Goal: Task Accomplishment & Management: Manage account settings

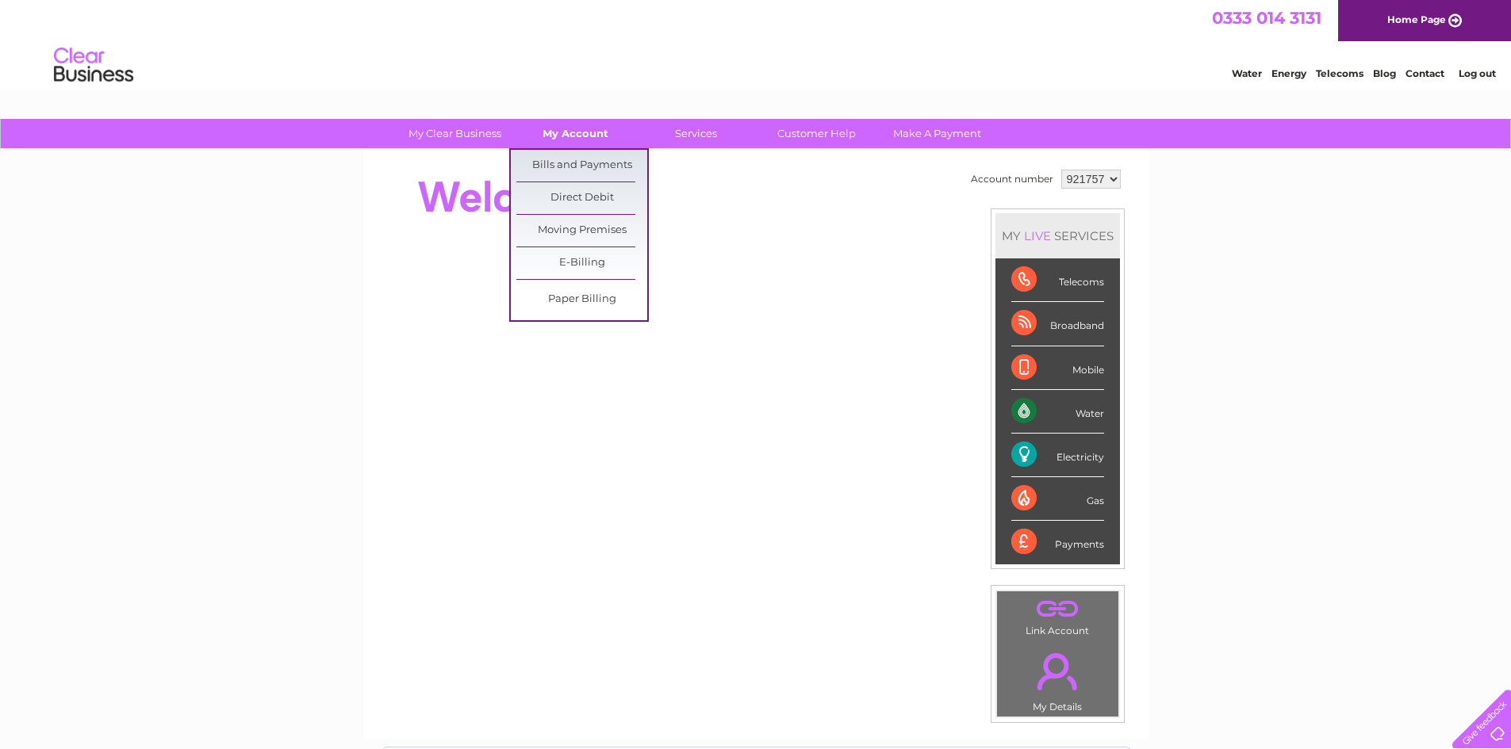
click at [610, 128] on link "My Account" at bounding box center [575, 133] width 131 height 29
click at [610, 158] on link "Bills and Payments" at bounding box center [581, 166] width 131 height 32
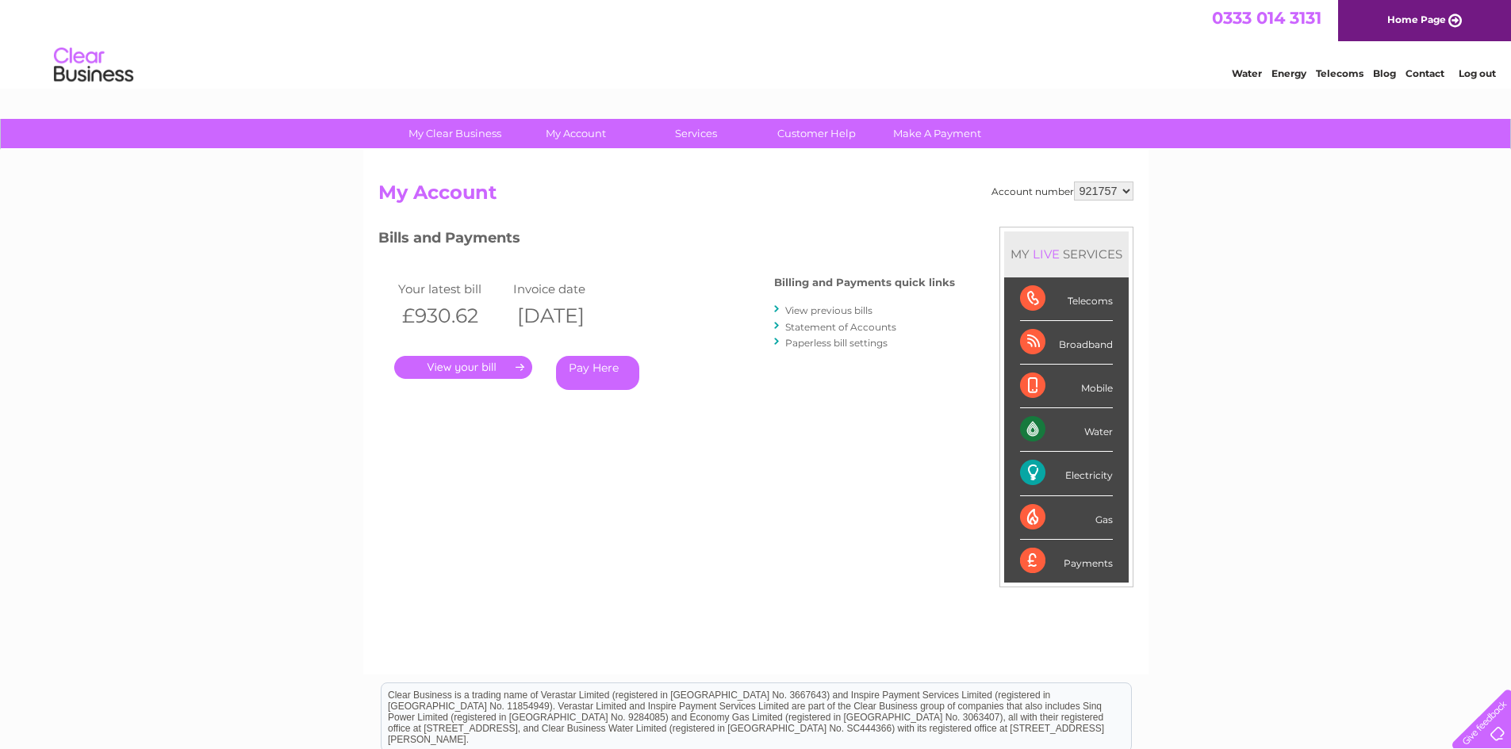
click at [849, 312] on link "View previous bills" at bounding box center [828, 311] width 87 height 12
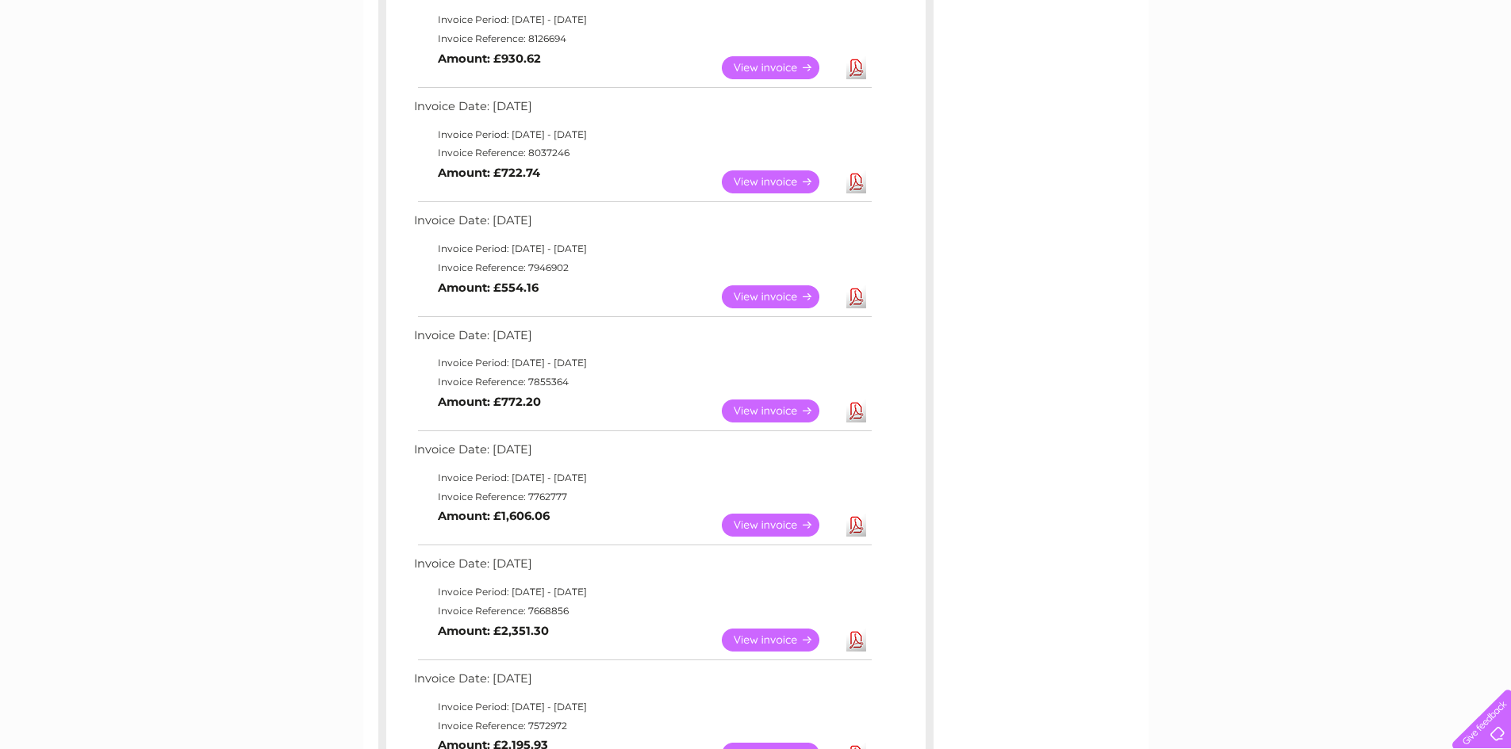
scroll to position [317, 0]
click at [776, 405] on link "View" at bounding box center [780, 410] width 117 height 23
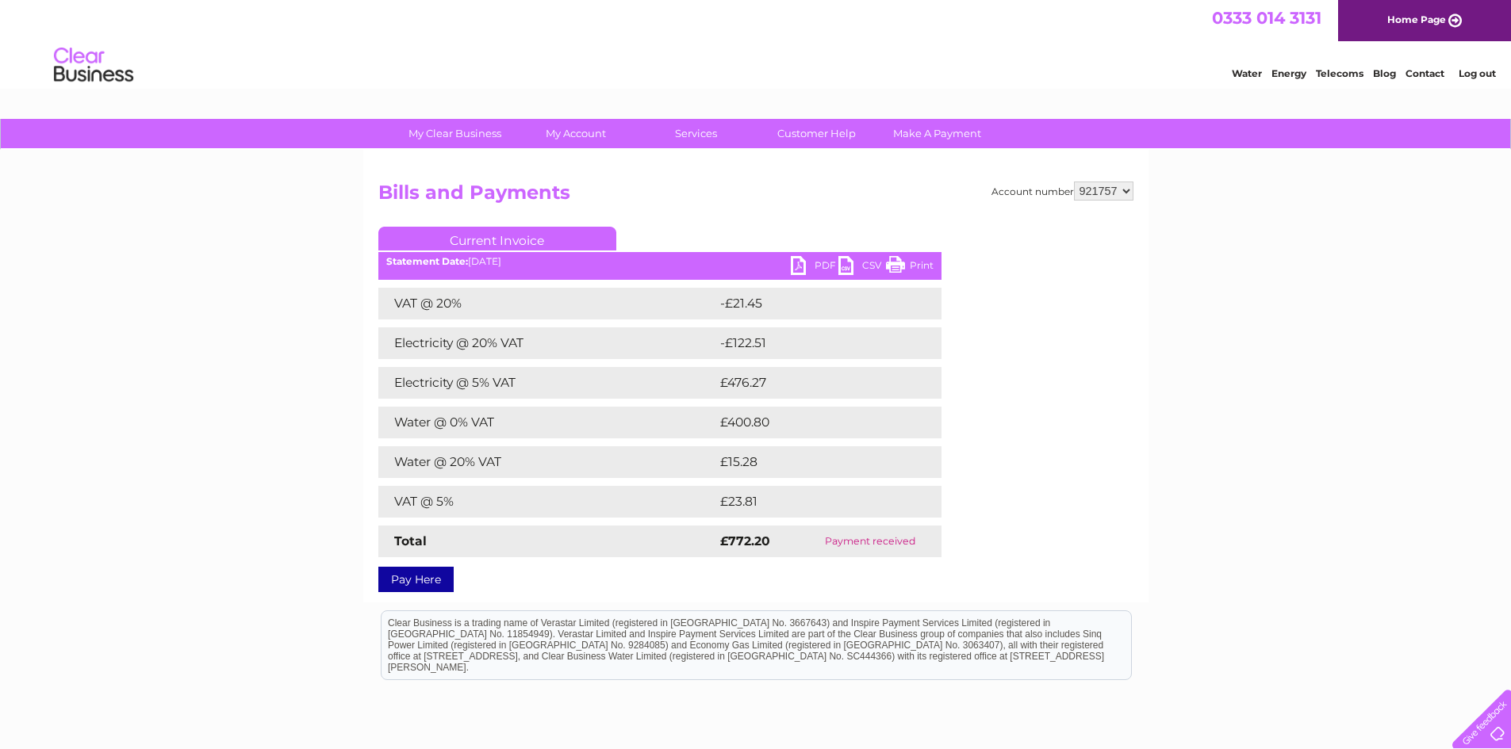
click at [797, 267] on link "PDF" at bounding box center [815, 267] width 48 height 23
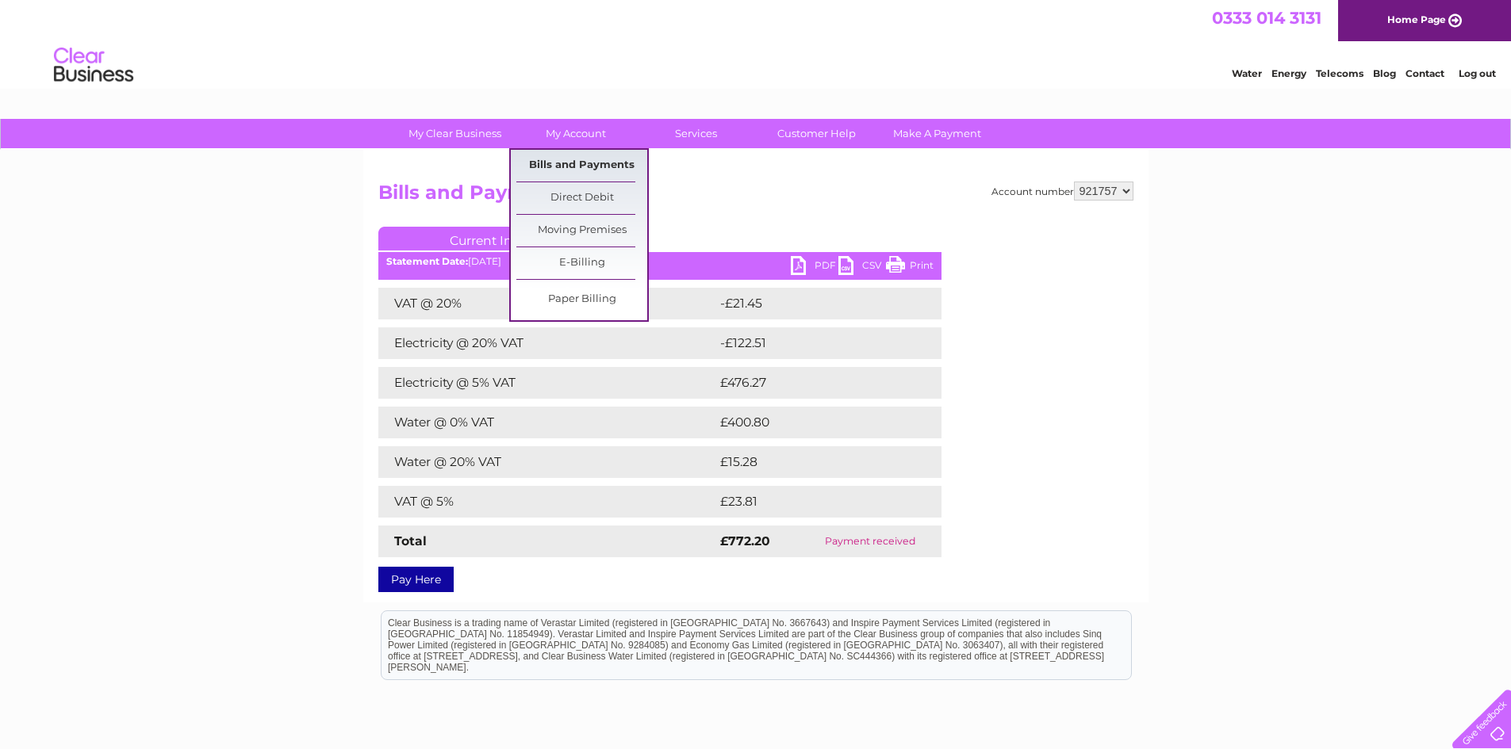
click at [557, 163] on link "Bills and Payments" at bounding box center [581, 166] width 131 height 32
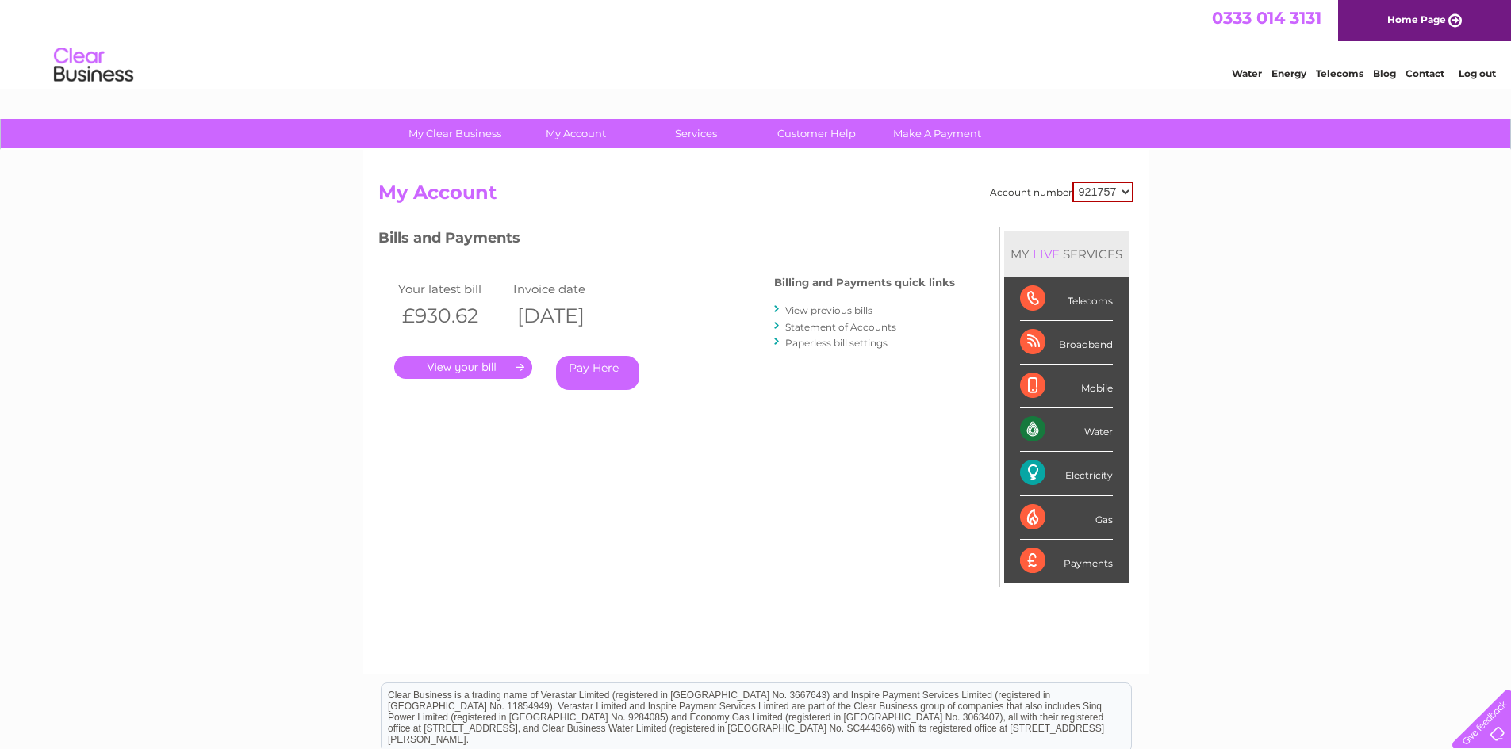
click at [792, 310] on link "View previous bills" at bounding box center [828, 311] width 87 height 12
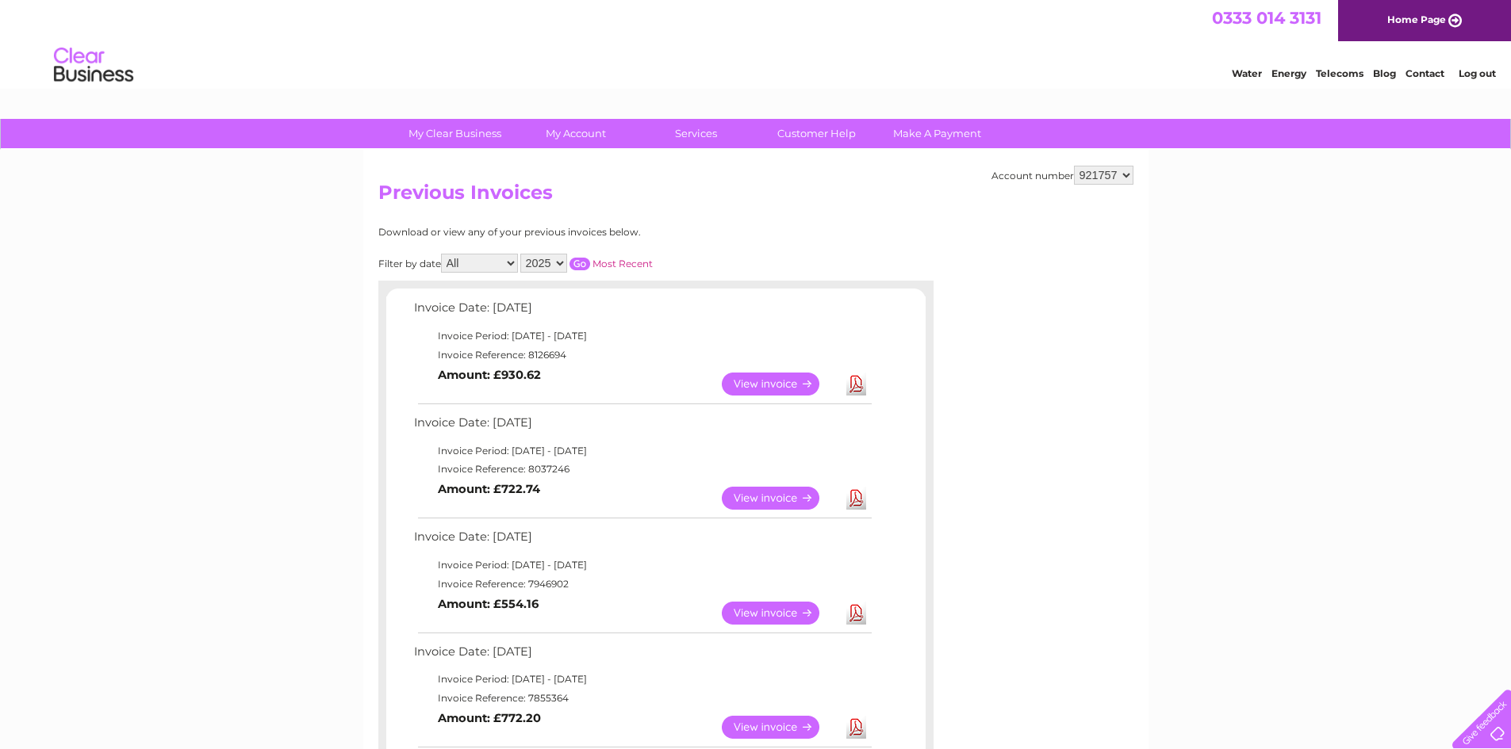
click at [768, 604] on link "View" at bounding box center [780, 613] width 117 height 23
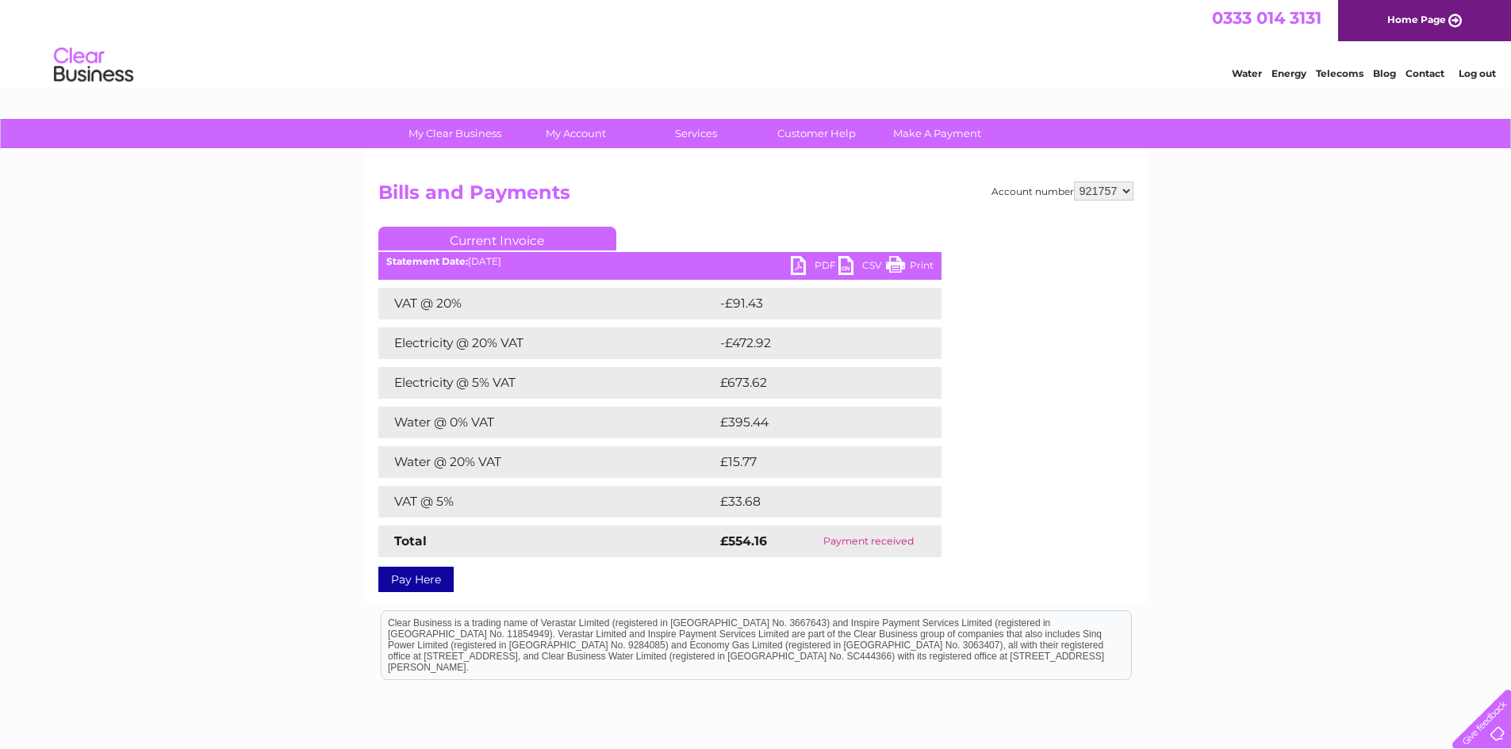
click at [799, 262] on link "PDF" at bounding box center [815, 267] width 48 height 23
